Goal: Task Accomplishment & Management: Complete application form

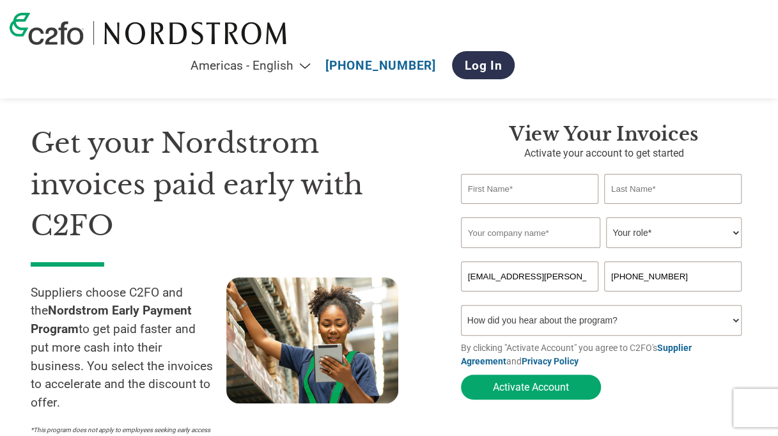
click at [533, 187] on input "text" at bounding box center [529, 189] width 137 height 30
type input "jemima"
type input "[PERSON_NAME]"
type input "[PERSON_NAME] Ltd"
click at [662, 238] on select "Your role* CFO Controller Credit Manager Finance Director Treasurer CEO Preside…" at bounding box center [674, 232] width 136 height 31
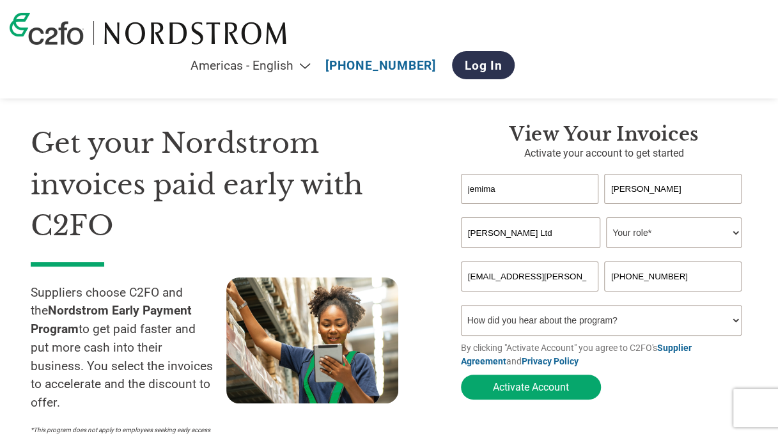
select select "OTHER"
click at [606, 219] on select "Your role* CFO Controller Credit Manager Finance Director Treasurer CEO Preside…" at bounding box center [674, 232] width 136 height 31
click at [613, 325] on select "How did you hear about the program? Received a letter Email Social Media Online…" at bounding box center [601, 320] width 281 height 31
select select "Other"
click at [461, 308] on select "How did you hear about the program? Received a letter Email Social Media Online…" at bounding box center [601, 320] width 281 height 31
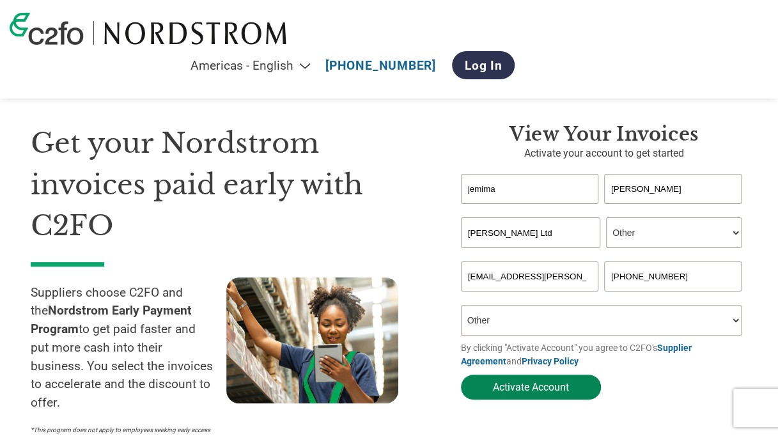
click at [520, 388] on button "Activate Account" at bounding box center [531, 387] width 140 height 25
